Goal: Browse casually

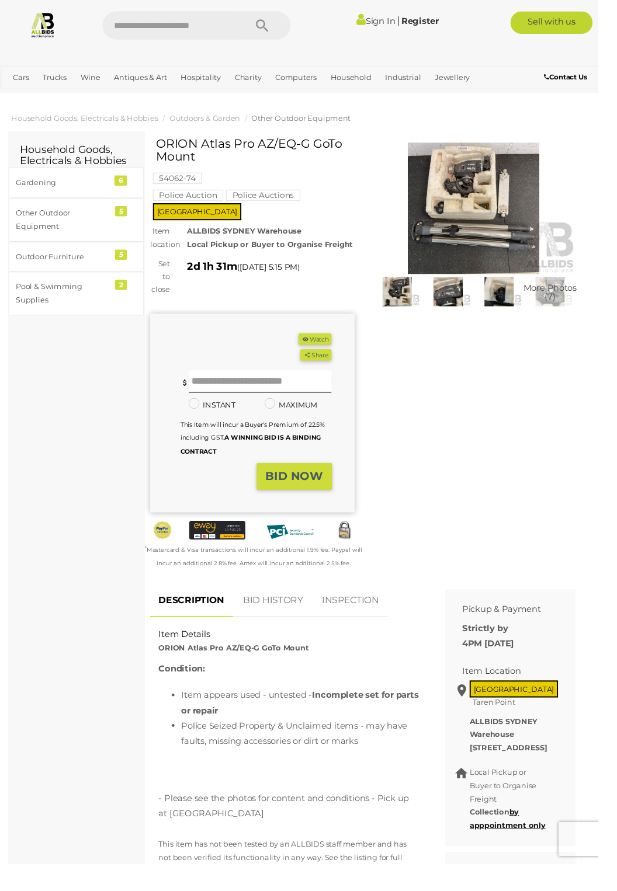
click at [465, 218] on img at bounding box center [488, 214] width 211 height 135
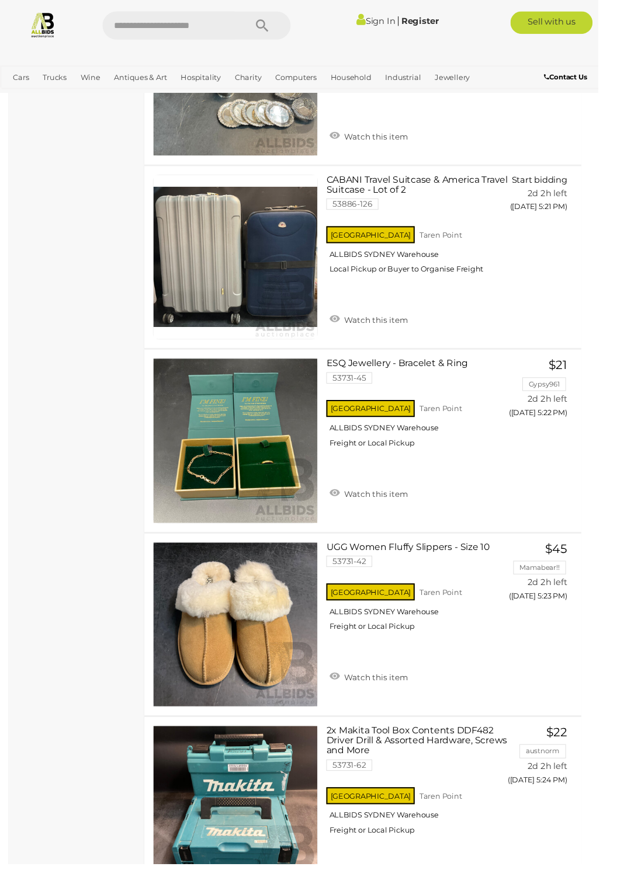
scroll to position [7554, 0]
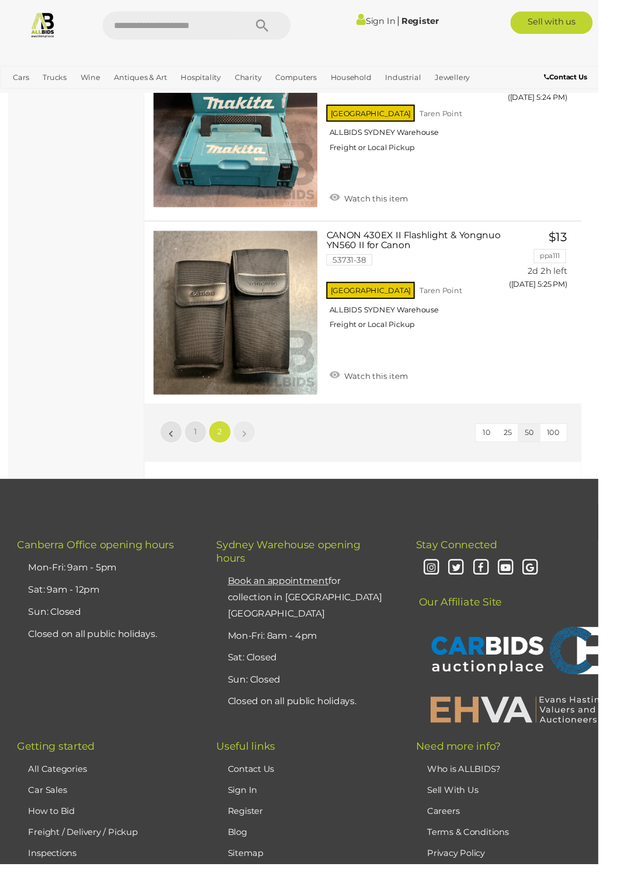
scroll to position [210, 0]
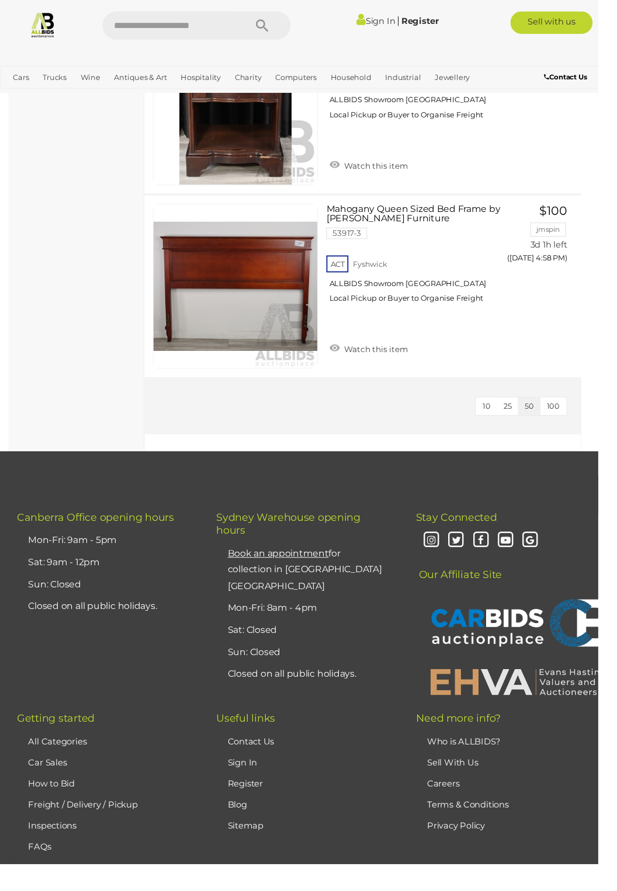
scroll to position [4329, 0]
